Goal: Task Accomplishment & Management: Use online tool/utility

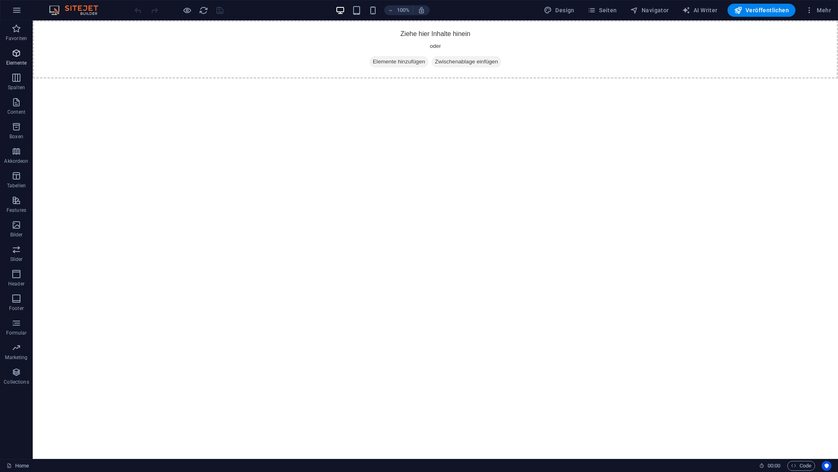
click at [19, 54] on icon "button" at bounding box center [16, 53] width 10 height 10
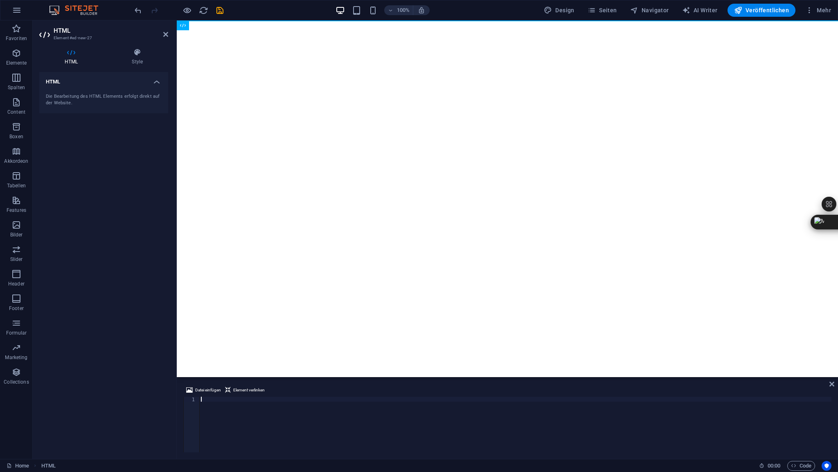
click at [206, 400] on div at bounding box center [515, 429] width 632 height 65
click at [165, 35] on icon at bounding box center [165, 34] width 5 height 7
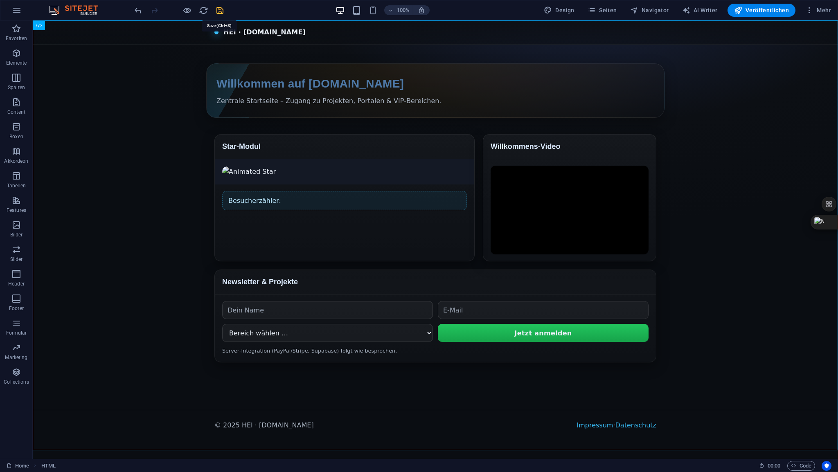
click at [219, 7] on icon "save" at bounding box center [219, 10] width 9 height 9
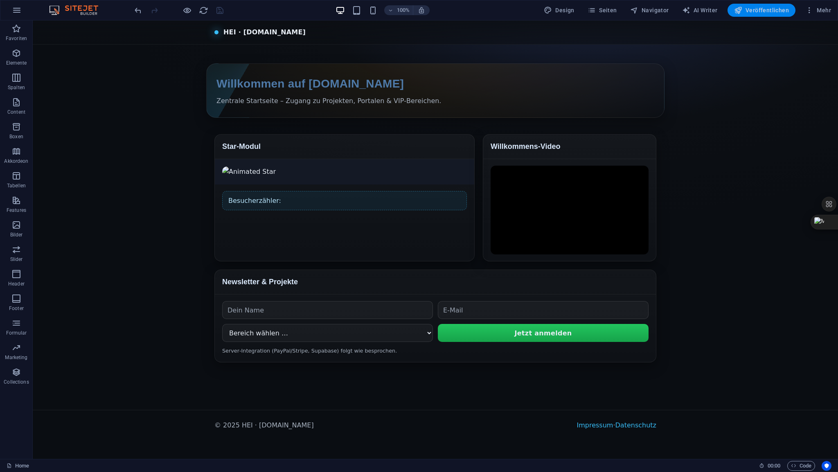
click at [764, 11] on span "Veröffentlichen" at bounding box center [761, 10] width 55 height 8
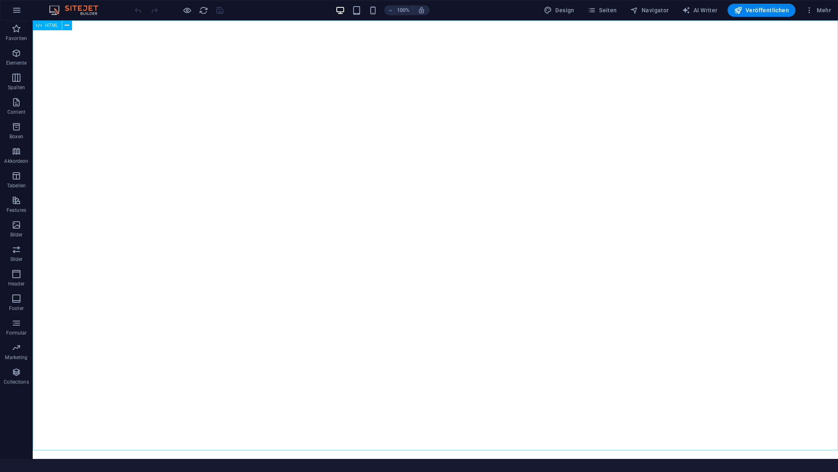
click at [49, 27] on span "HTML" at bounding box center [51, 25] width 13 height 5
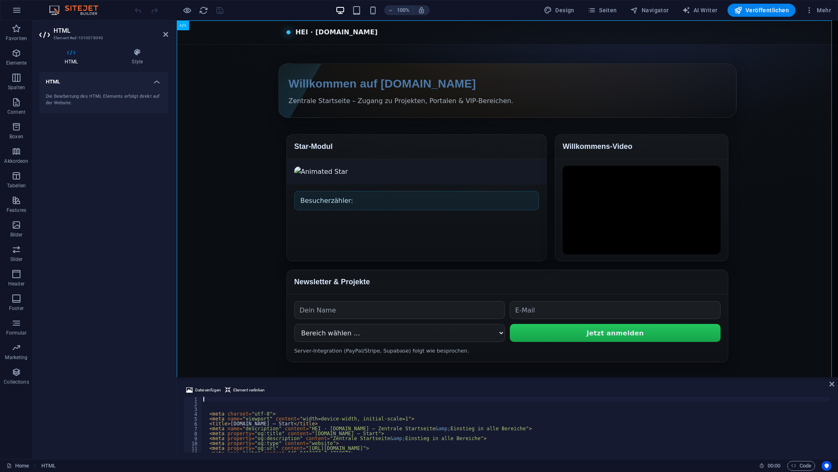
click at [214, 397] on div "< meta charset = "utf-8" > < meta name = "viewport" content = "width=device-wid…" at bounding box center [516, 429] width 628 height 65
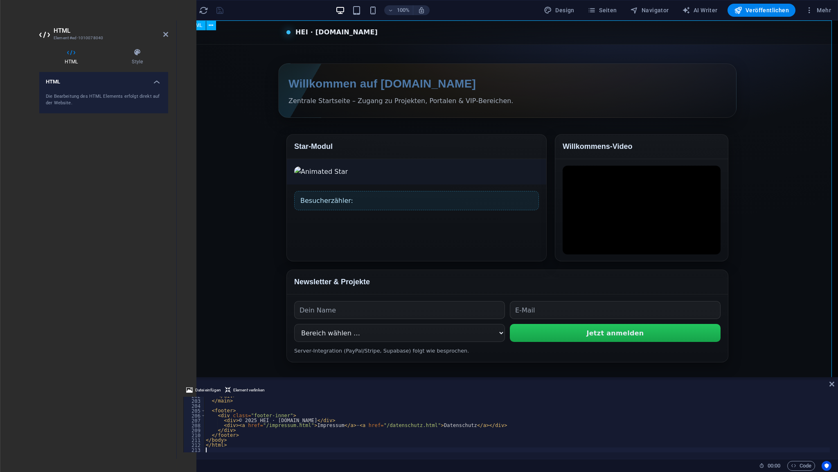
scroll to position [990, 0]
click at [164, 36] on icon at bounding box center [165, 34] width 5 height 7
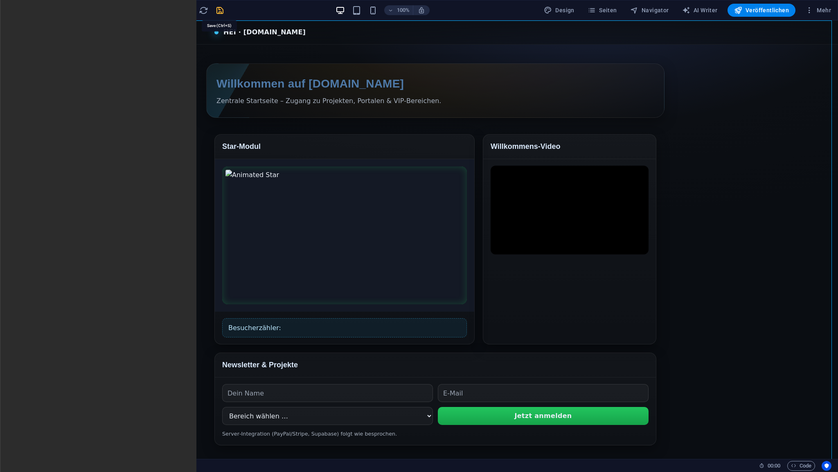
click at [221, 13] on icon "save" at bounding box center [219, 10] width 9 height 9
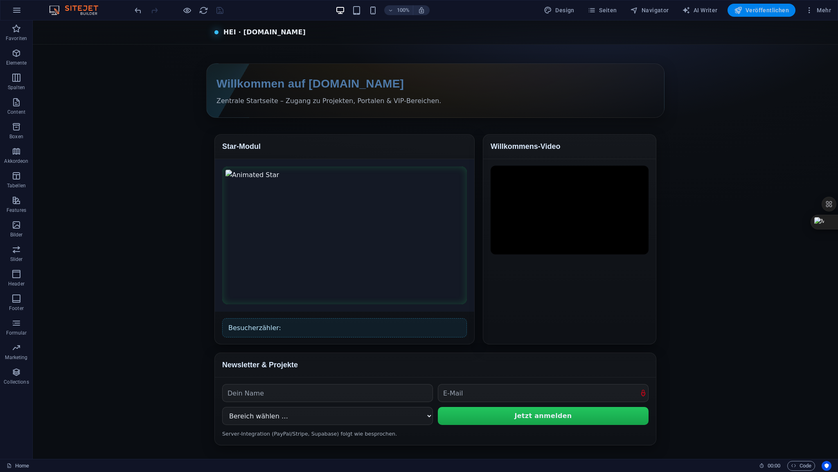
click at [761, 11] on span "Veröffentlichen" at bounding box center [761, 10] width 55 height 8
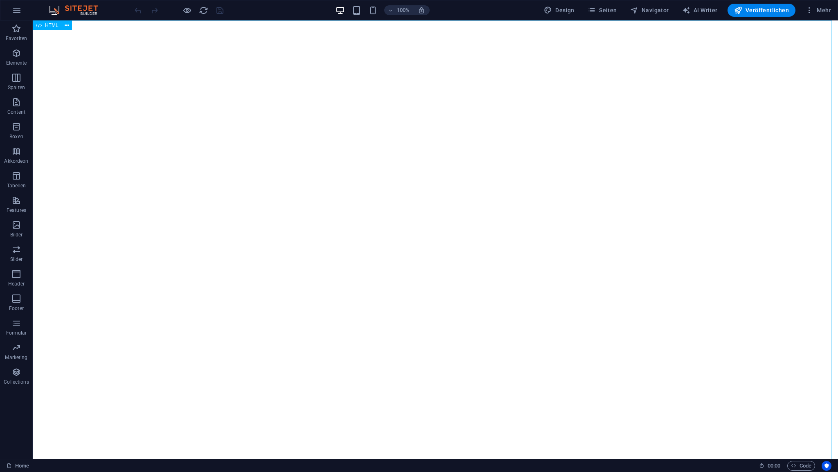
click at [54, 26] on span "HTML" at bounding box center [51, 25] width 13 height 5
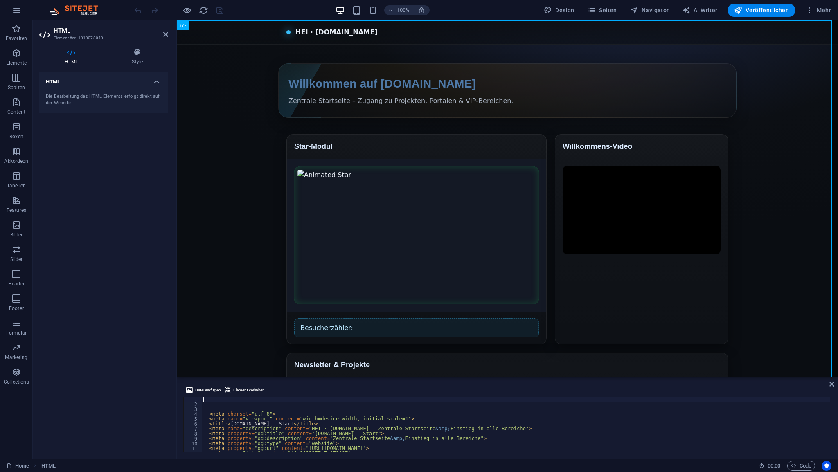
click at [213, 400] on div "< meta charset = "utf-8" > < meta name = "viewport" content = "width=device-wid…" at bounding box center [516, 429] width 628 height 65
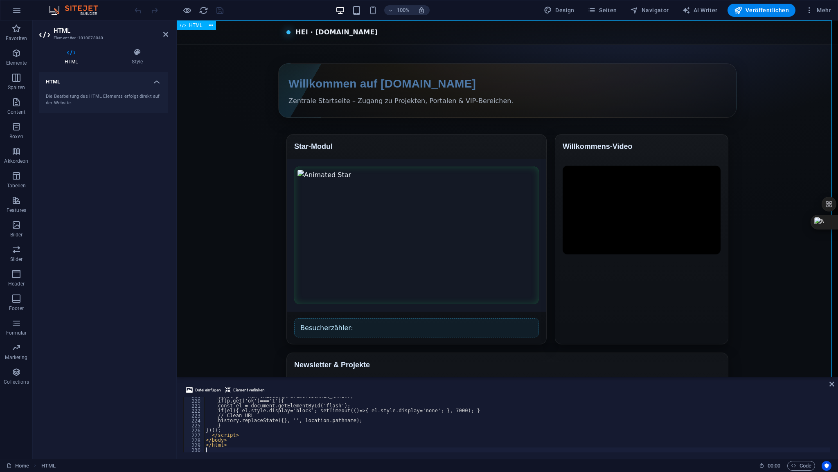
scroll to position [1073, 0]
click at [167, 34] on icon at bounding box center [165, 34] width 5 height 7
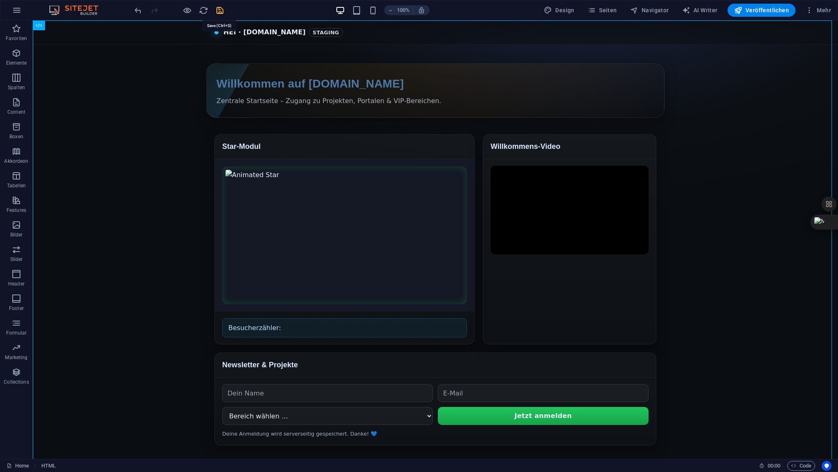
click at [219, 10] on icon "save" at bounding box center [219, 10] width 9 height 9
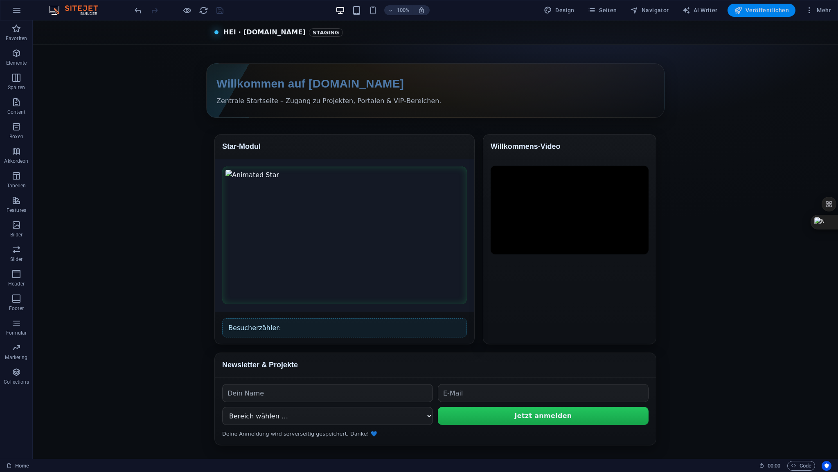
click at [755, 8] on span "Veröffentlichen" at bounding box center [761, 10] width 55 height 8
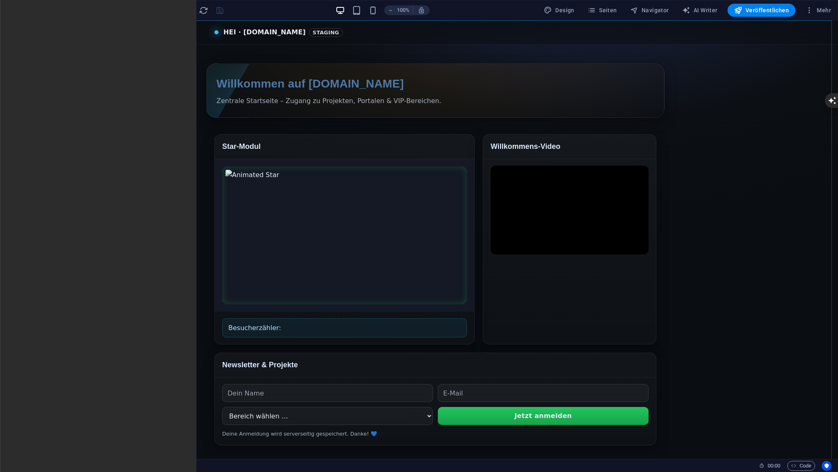
click at [52, 26] on span "HTML" at bounding box center [51, 25] width 13 height 5
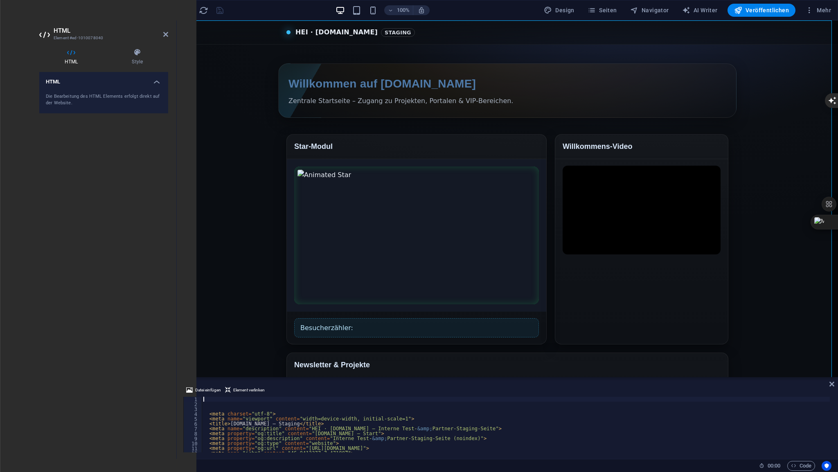
click at [225, 398] on div "< meta charset = "utf-8" > < meta name = "viewport" content = "width=device-wid…" at bounding box center [516, 429] width 628 height 65
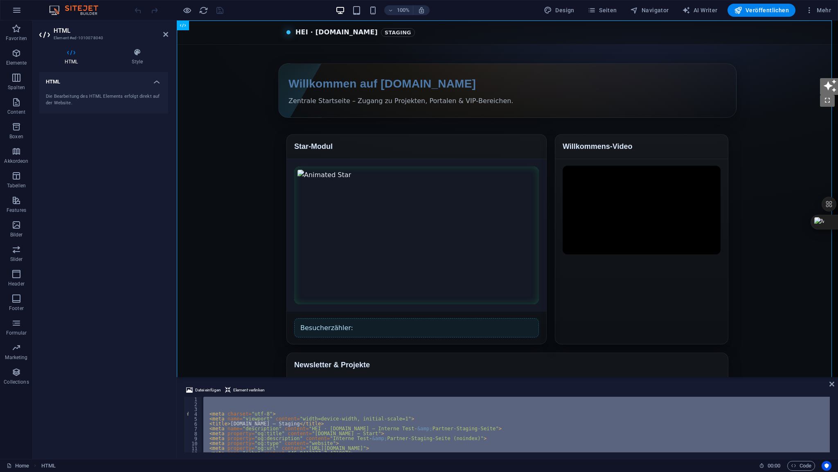
scroll to position [1221, 0]
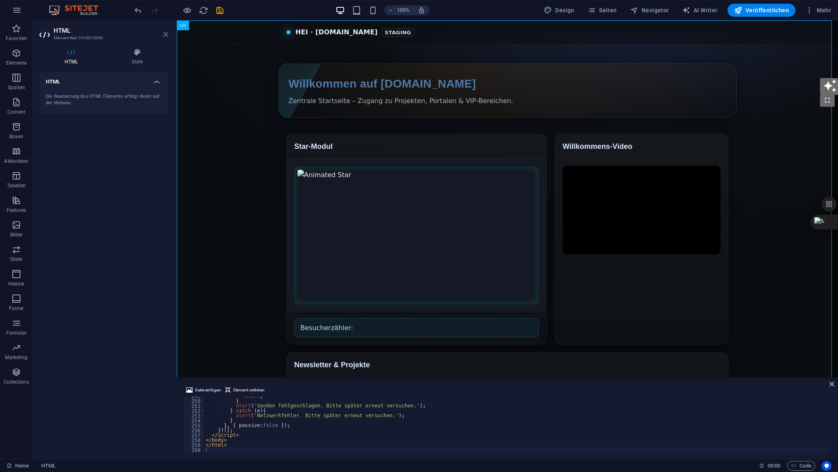
click at [164, 36] on icon at bounding box center [165, 34] width 5 height 7
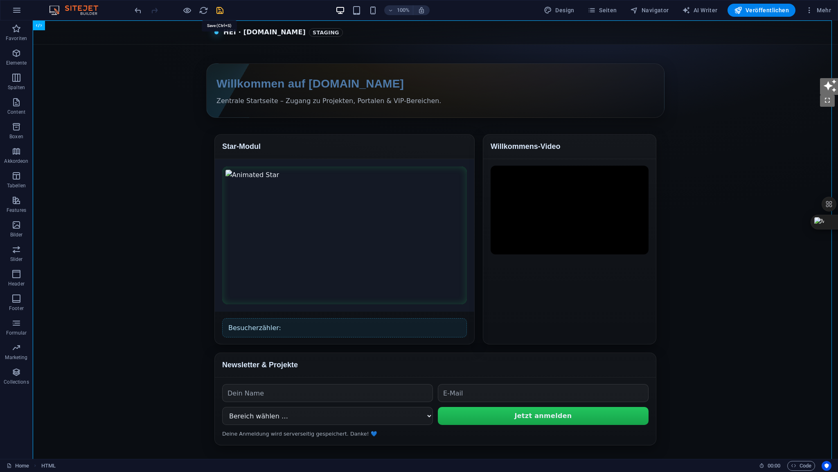
click at [221, 10] on icon "save" at bounding box center [219, 10] width 9 height 9
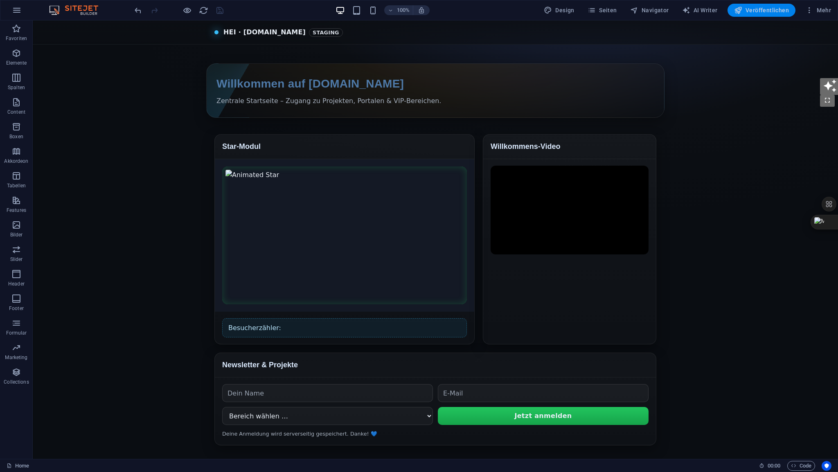
click at [758, 11] on span "Veröffentlichen" at bounding box center [761, 10] width 55 height 8
